Goal: Task Accomplishment & Management: Manage account settings

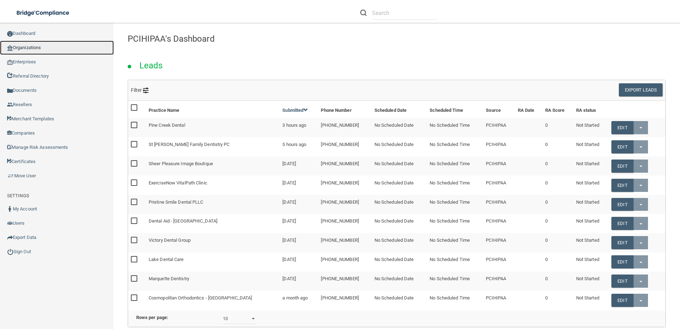
click at [35, 49] on link "Organizations" at bounding box center [57, 48] width 114 height 14
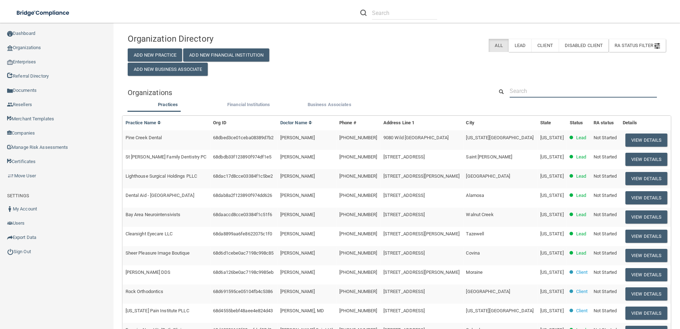
click at [571, 94] on input "text" at bounding box center [583, 90] width 147 height 13
paste input "[PERSON_NAME] Family Dental"
type input "[PERSON_NAME] Family Dental"
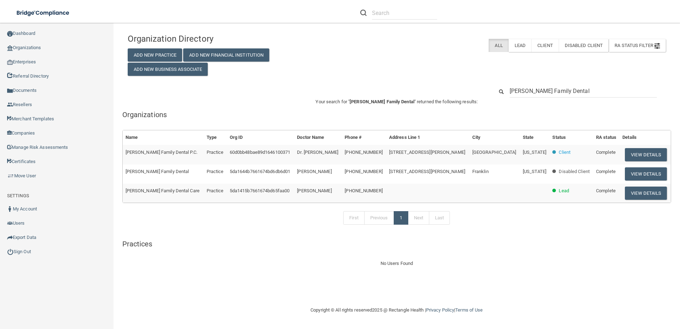
click at [632, 146] on td "View Details" at bounding box center [645, 154] width 51 height 19
click at [631, 154] on button "View Details" at bounding box center [646, 154] width 42 height 13
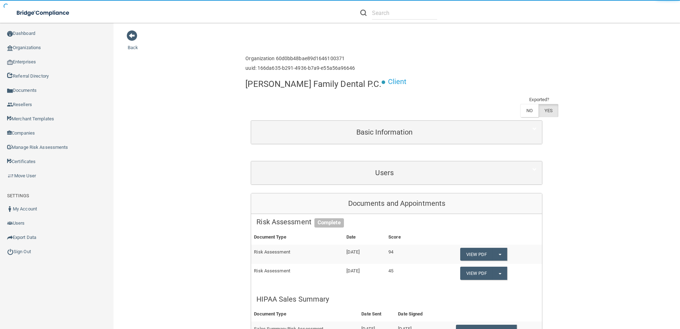
scroll to position [214, 0]
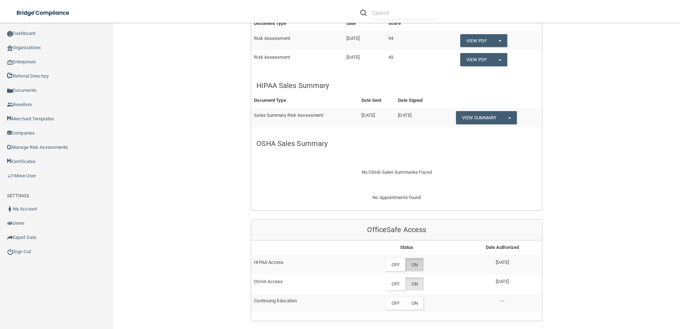
click at [413, 258] on label "ON" at bounding box center [415, 264] width 18 height 13
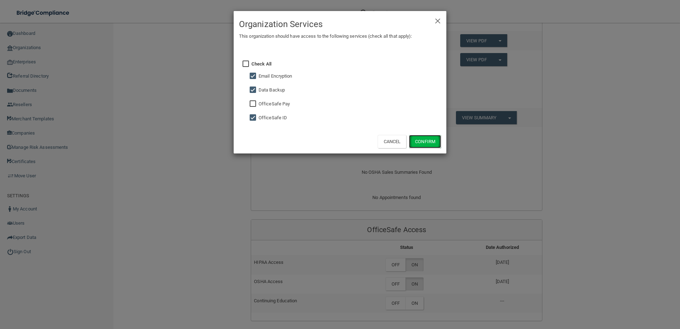
click at [426, 141] on button "Confirm" at bounding box center [425, 141] width 32 height 13
click at [413, 264] on div "× Close Organization Services This organization should have access to the follo…" at bounding box center [340, 164] width 680 height 329
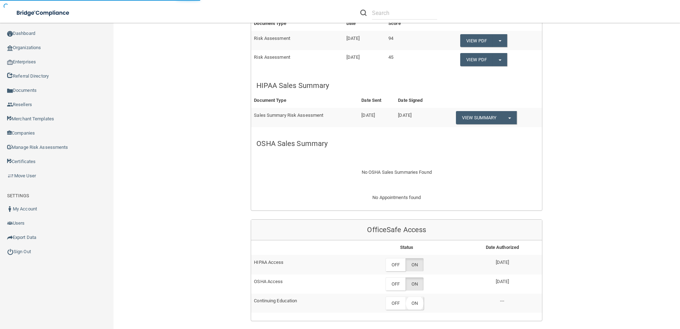
click at [411, 296] on label "ON" at bounding box center [415, 302] width 18 height 13
click at [416, 277] on label "ON" at bounding box center [415, 283] width 18 height 13
